Goal: Book appointment/travel/reservation

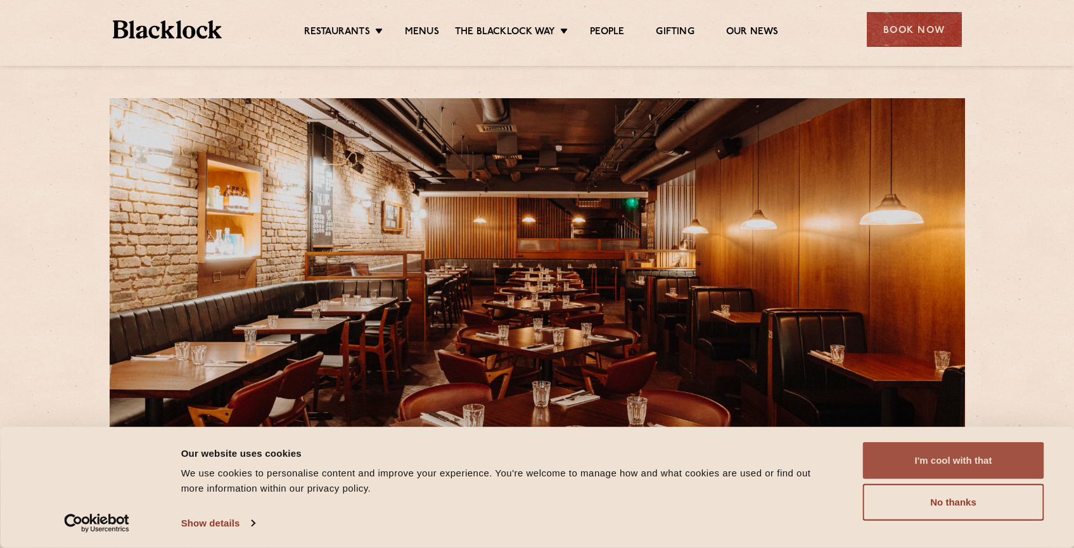
click at [955, 471] on button "I'm cool with that" at bounding box center [953, 460] width 181 height 37
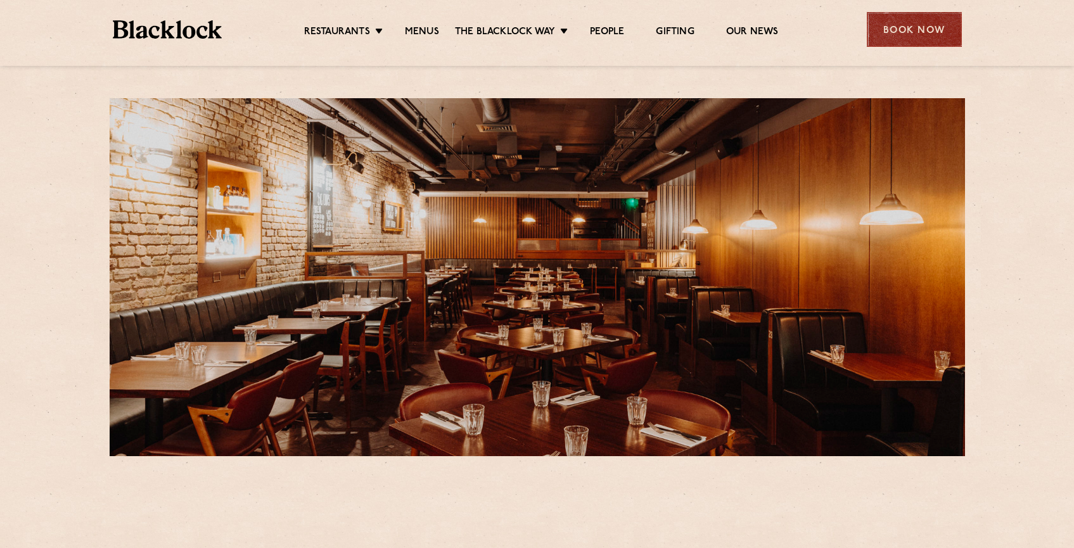
click at [913, 23] on div "Book Now" at bounding box center [914, 29] width 95 height 35
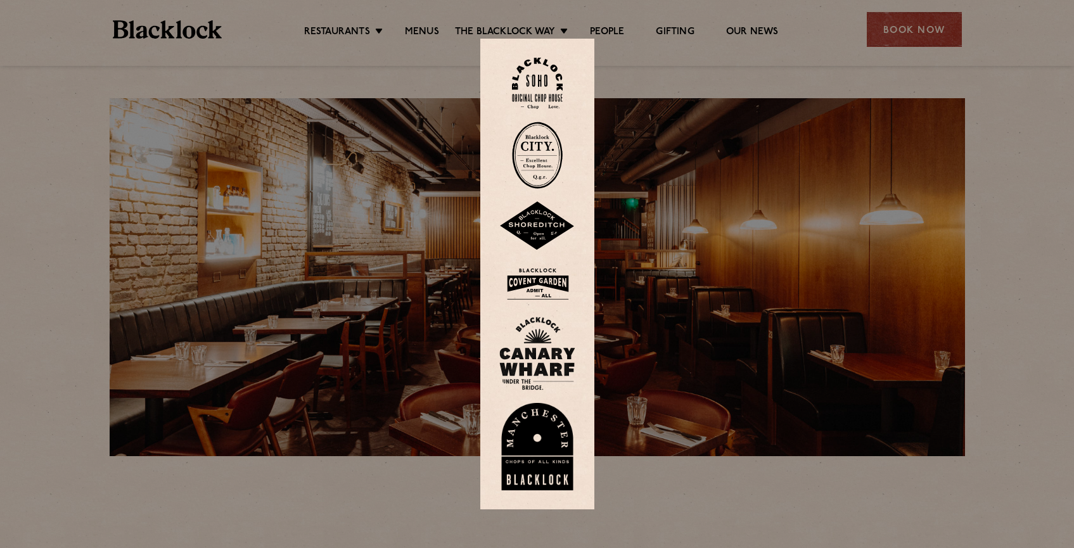
click at [546, 281] on img at bounding box center [537, 284] width 76 height 41
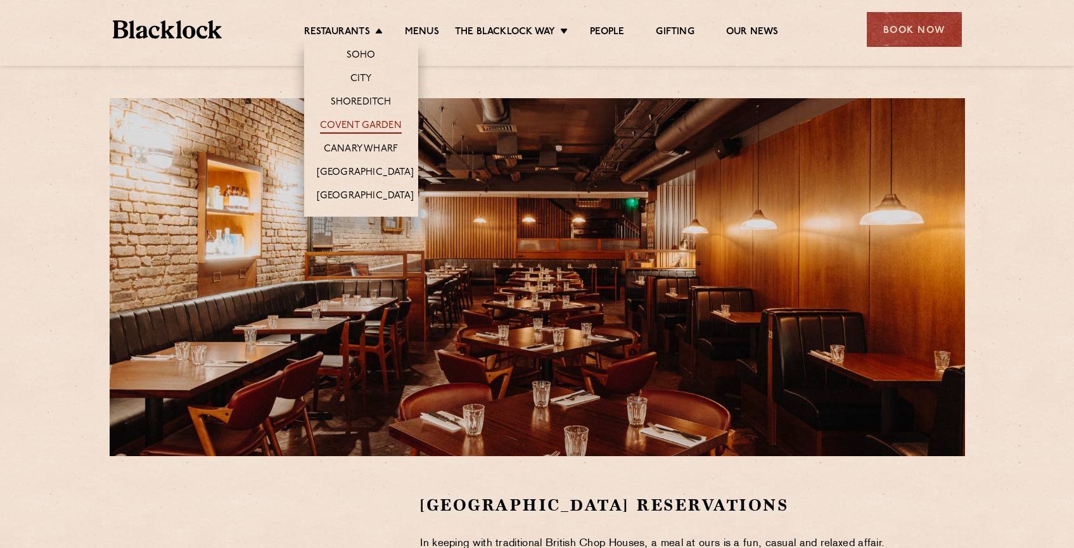
click at [378, 123] on link "Covent Garden" at bounding box center [361, 127] width 82 height 14
